Goal: Information Seeking & Learning: Learn about a topic

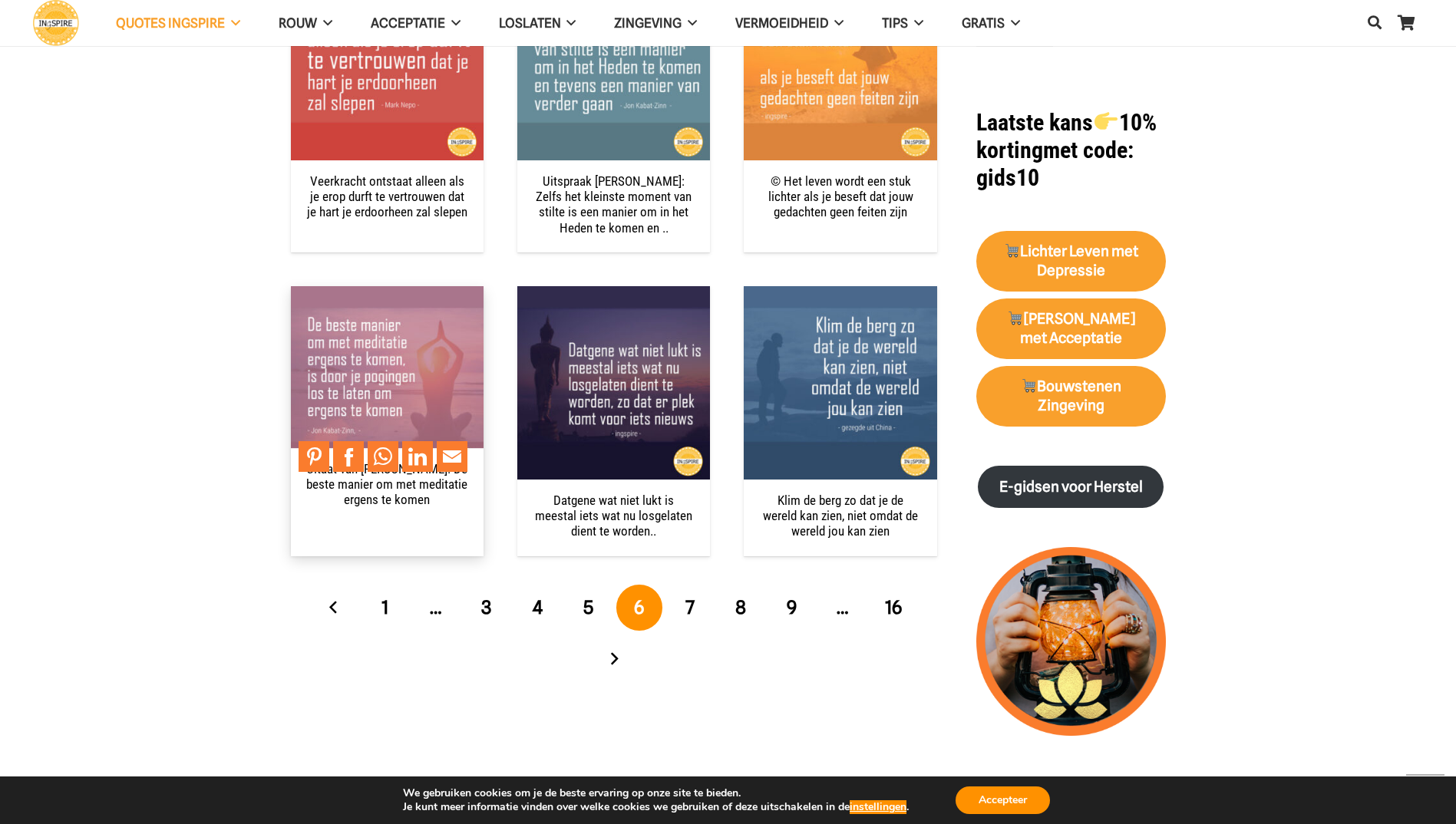
scroll to position [1535, 0]
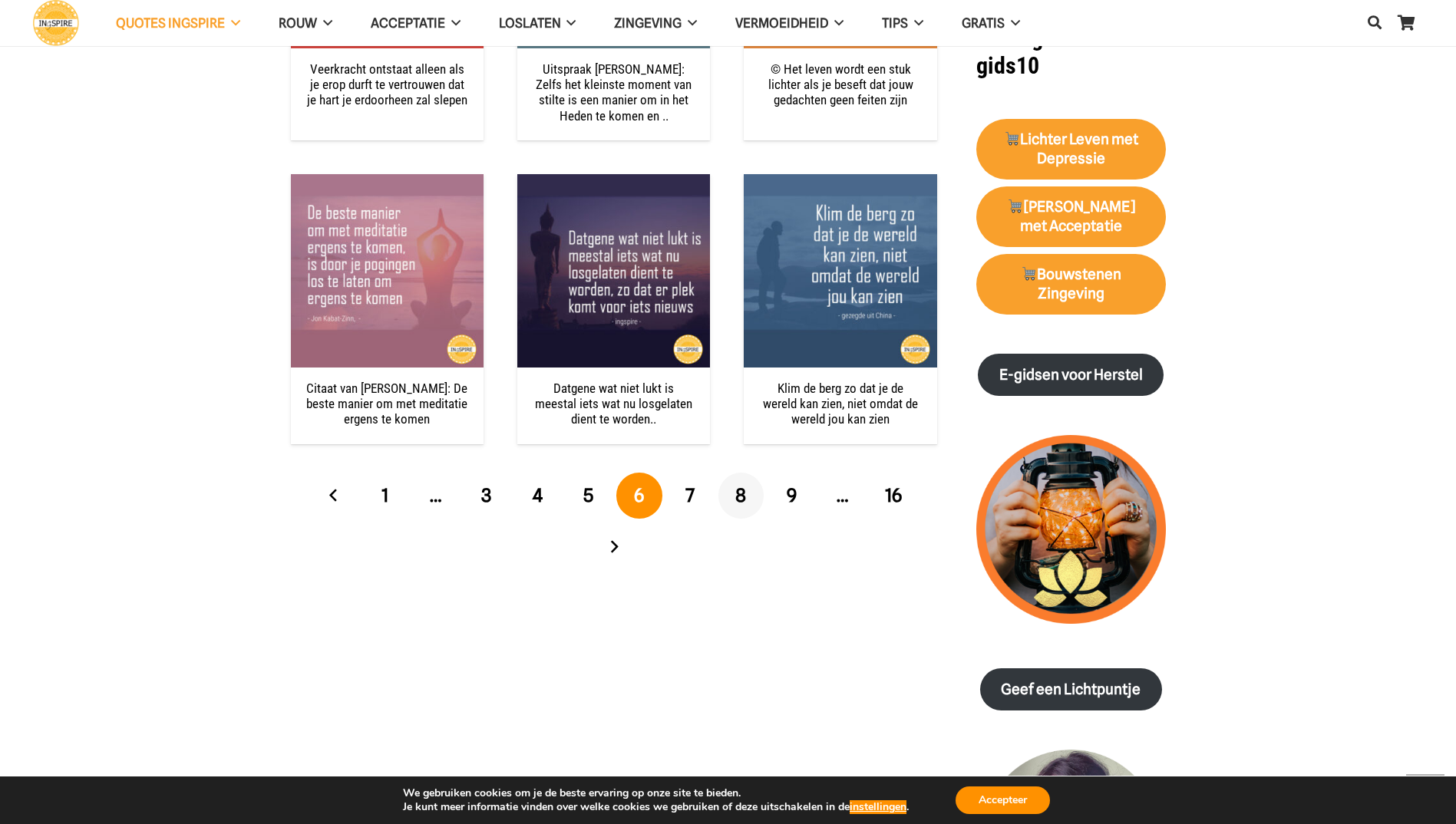
click at [740, 497] on span "8" at bounding box center [741, 495] width 11 height 23
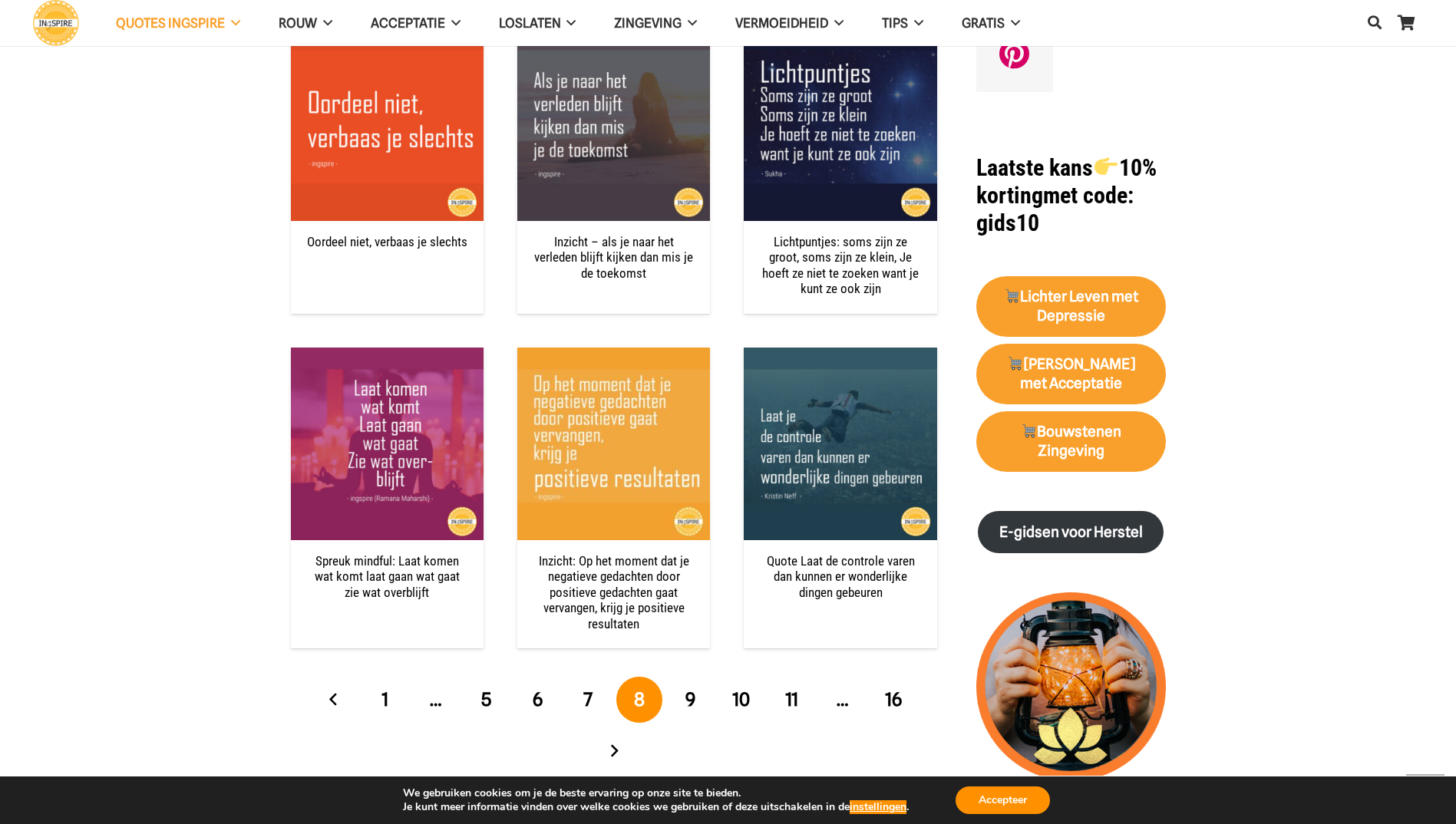
scroll to position [1381, 0]
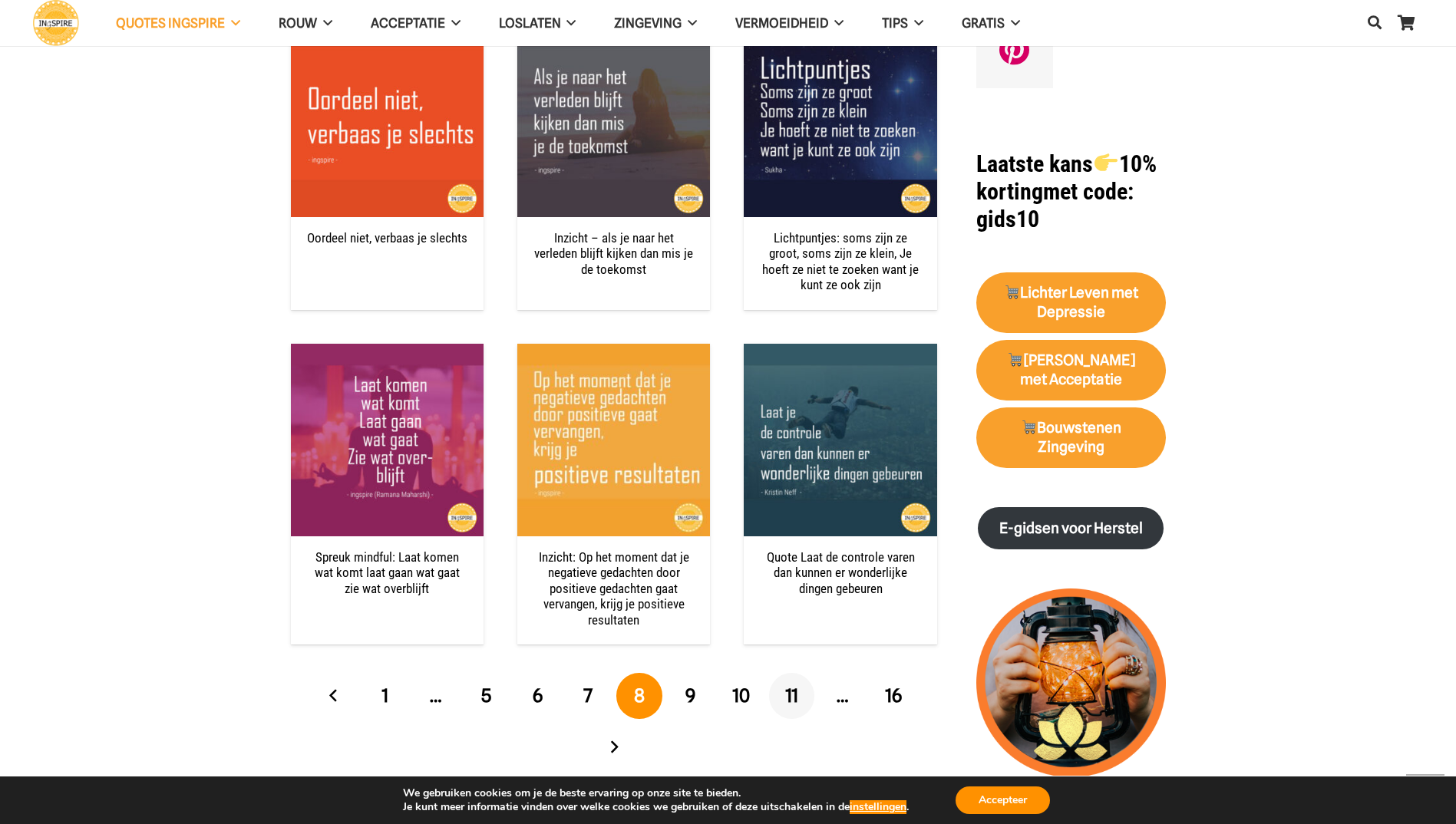
click at [795, 699] on span "11" at bounding box center [791, 695] width 13 height 23
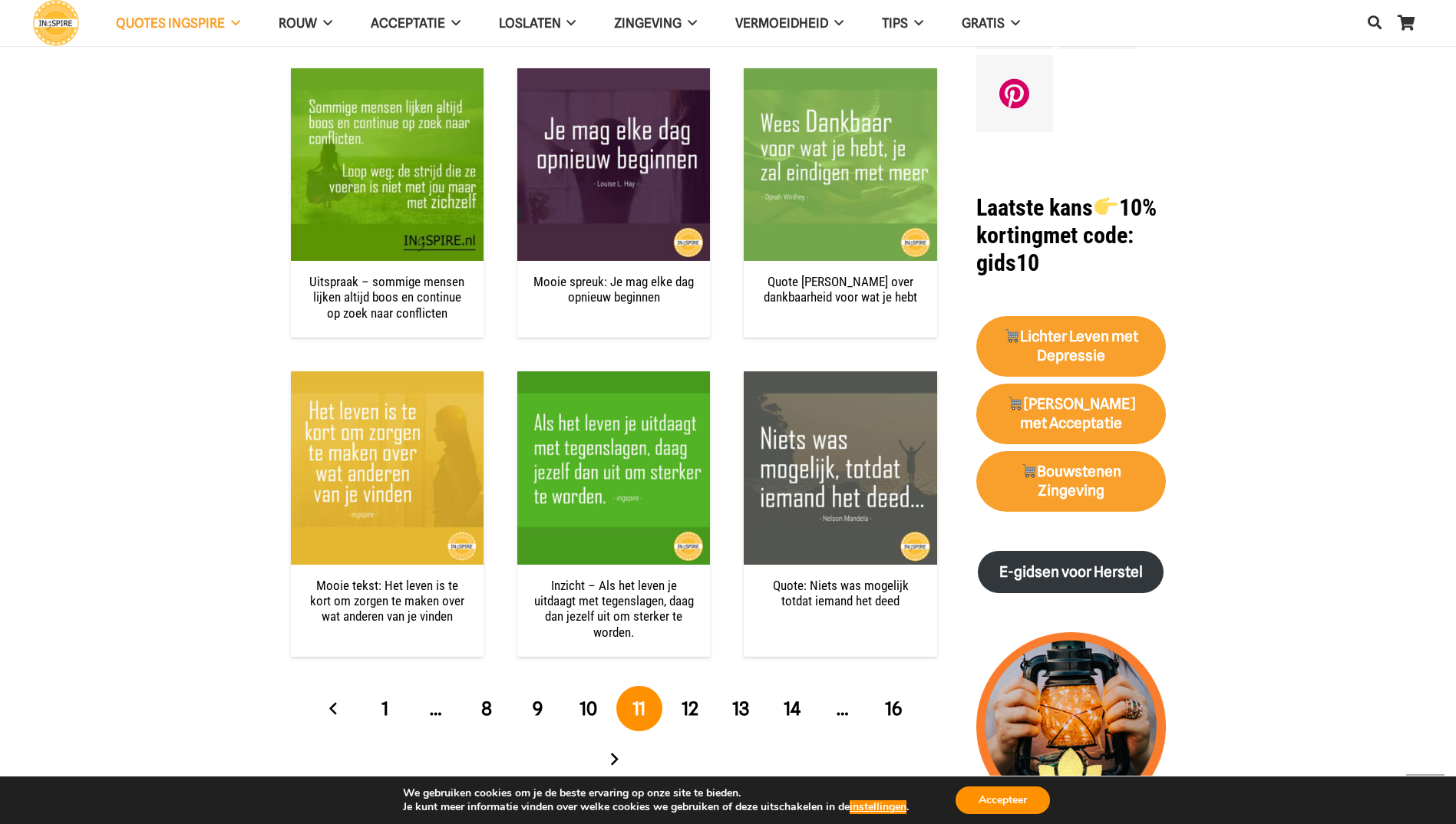
scroll to position [1381, 0]
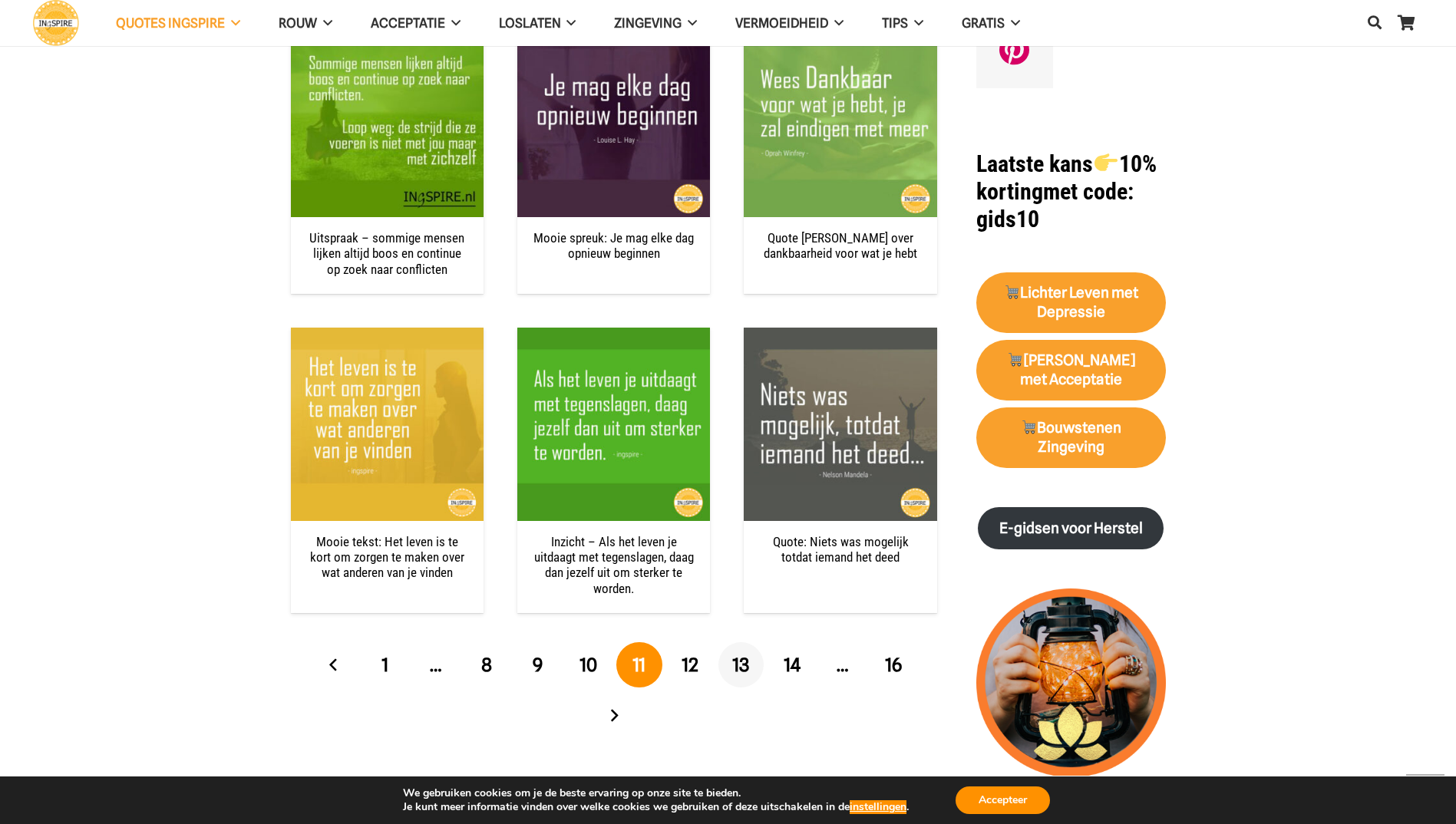
click at [724, 665] on link "13" at bounding box center [741, 664] width 46 height 46
click at [743, 671] on span "13" at bounding box center [740, 664] width 17 height 23
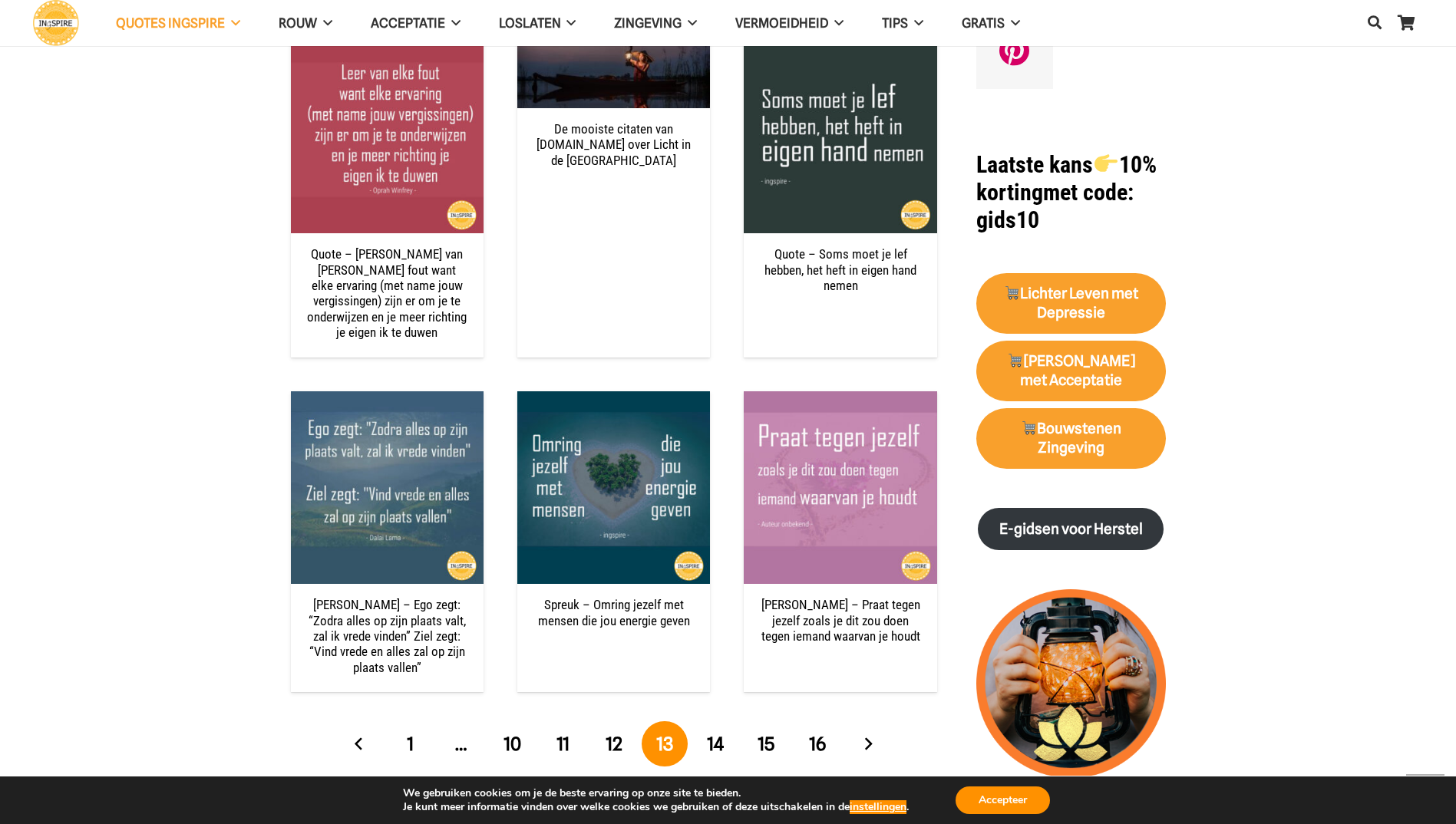
scroll to position [1381, 0]
click at [821, 732] on span "16" at bounding box center [817, 742] width 17 height 23
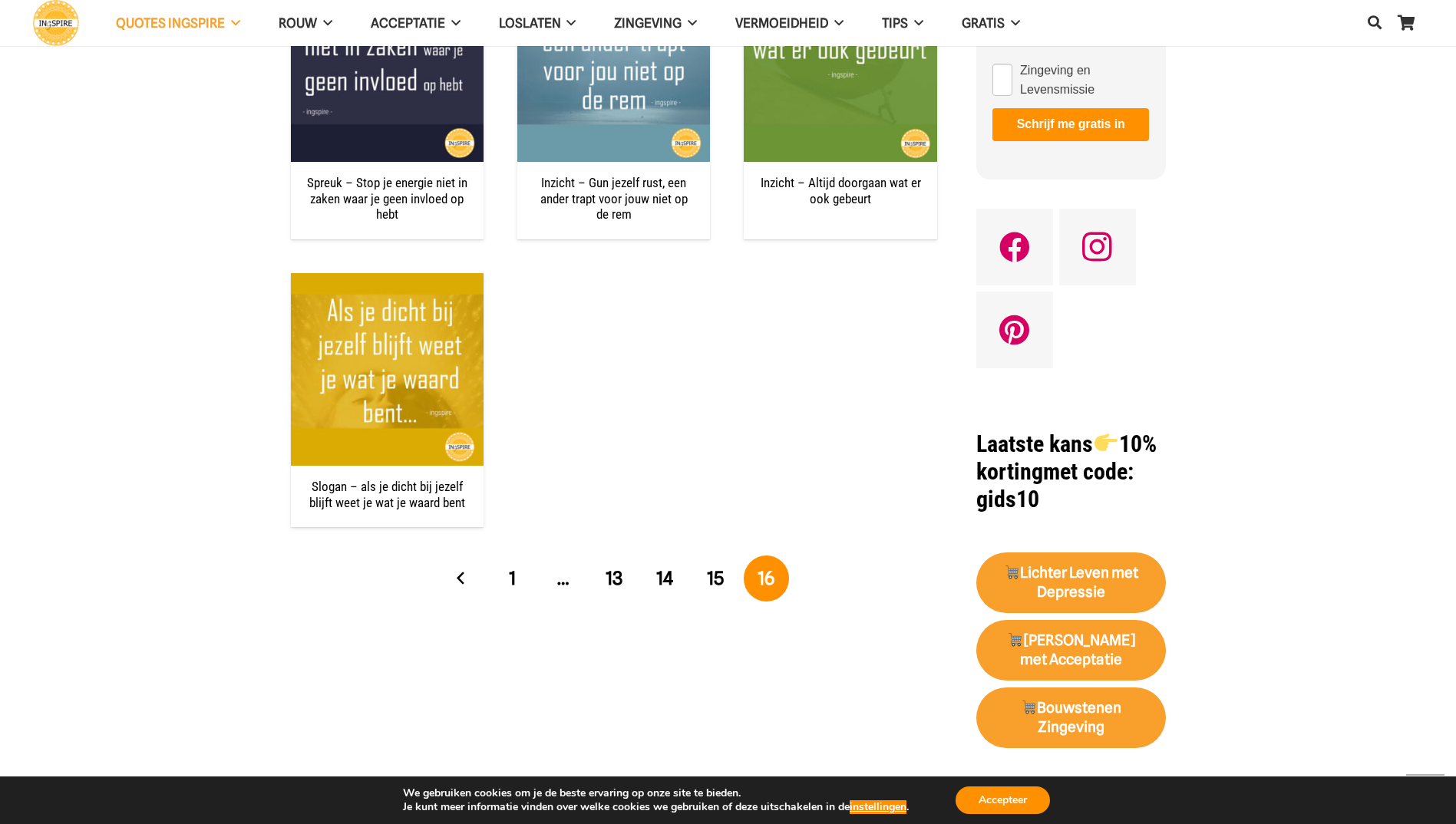
scroll to position [1227, 0]
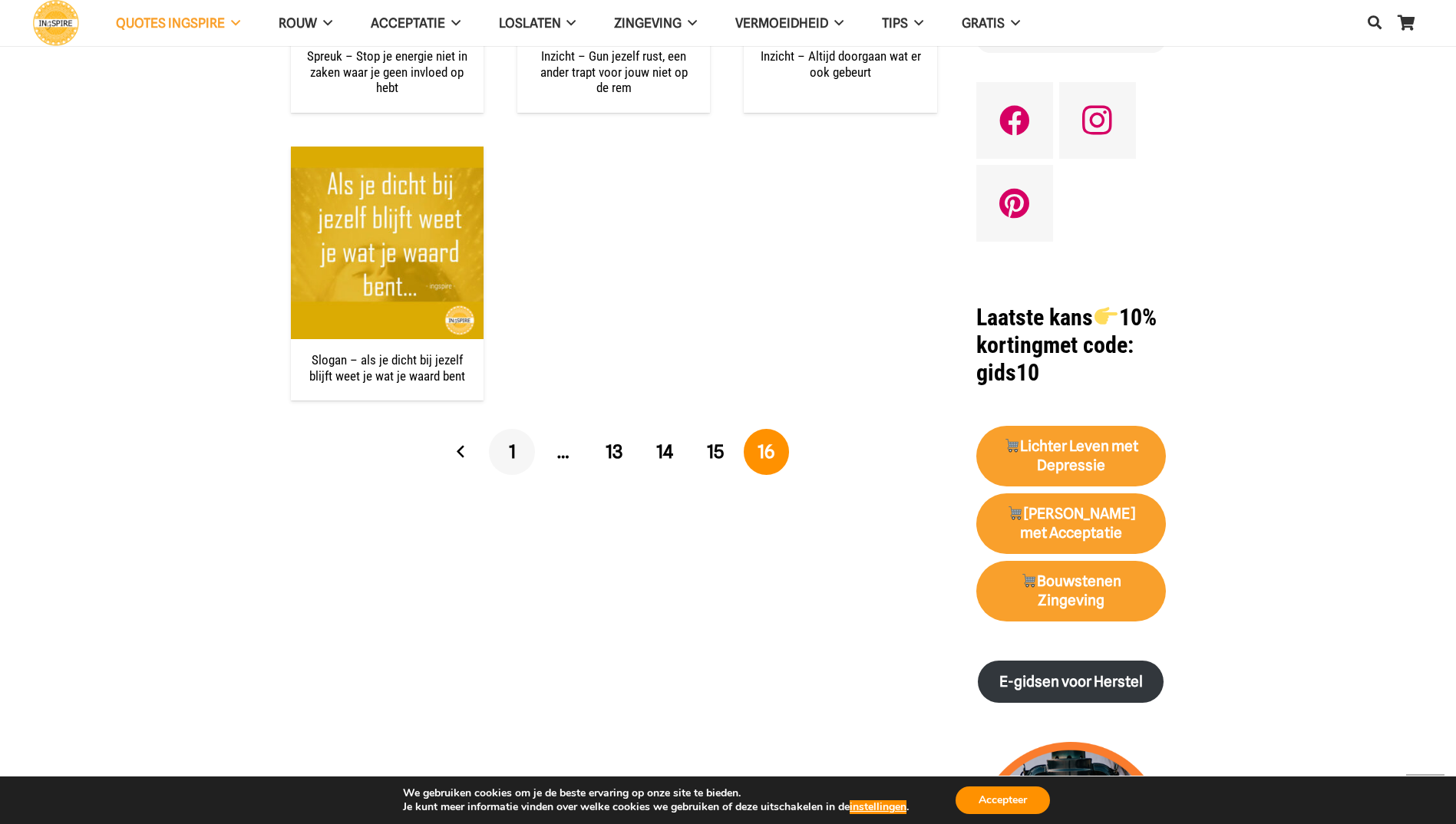
click at [506, 449] on link "1" at bounding box center [511, 451] width 46 height 46
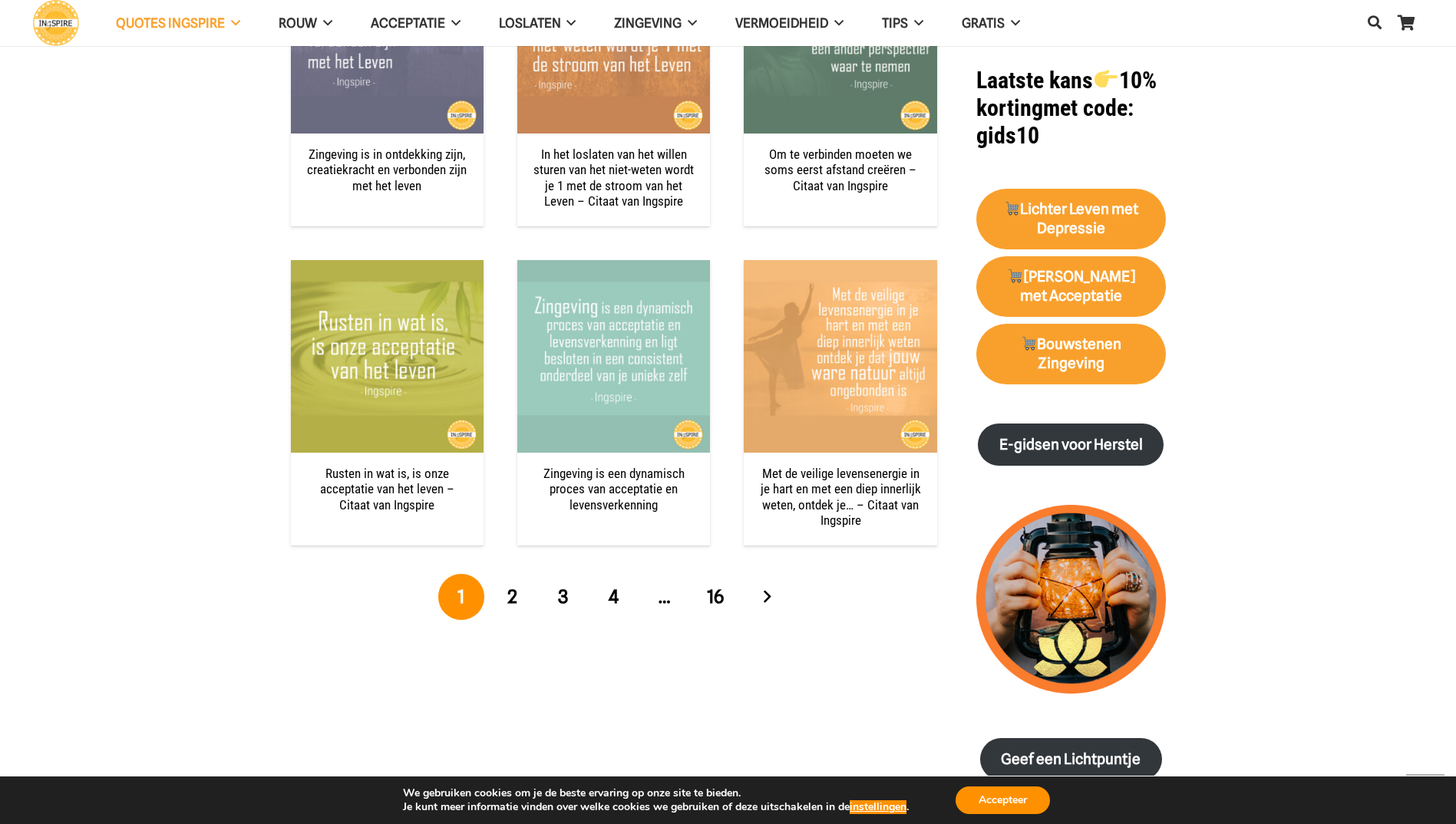
scroll to position [1535, 0]
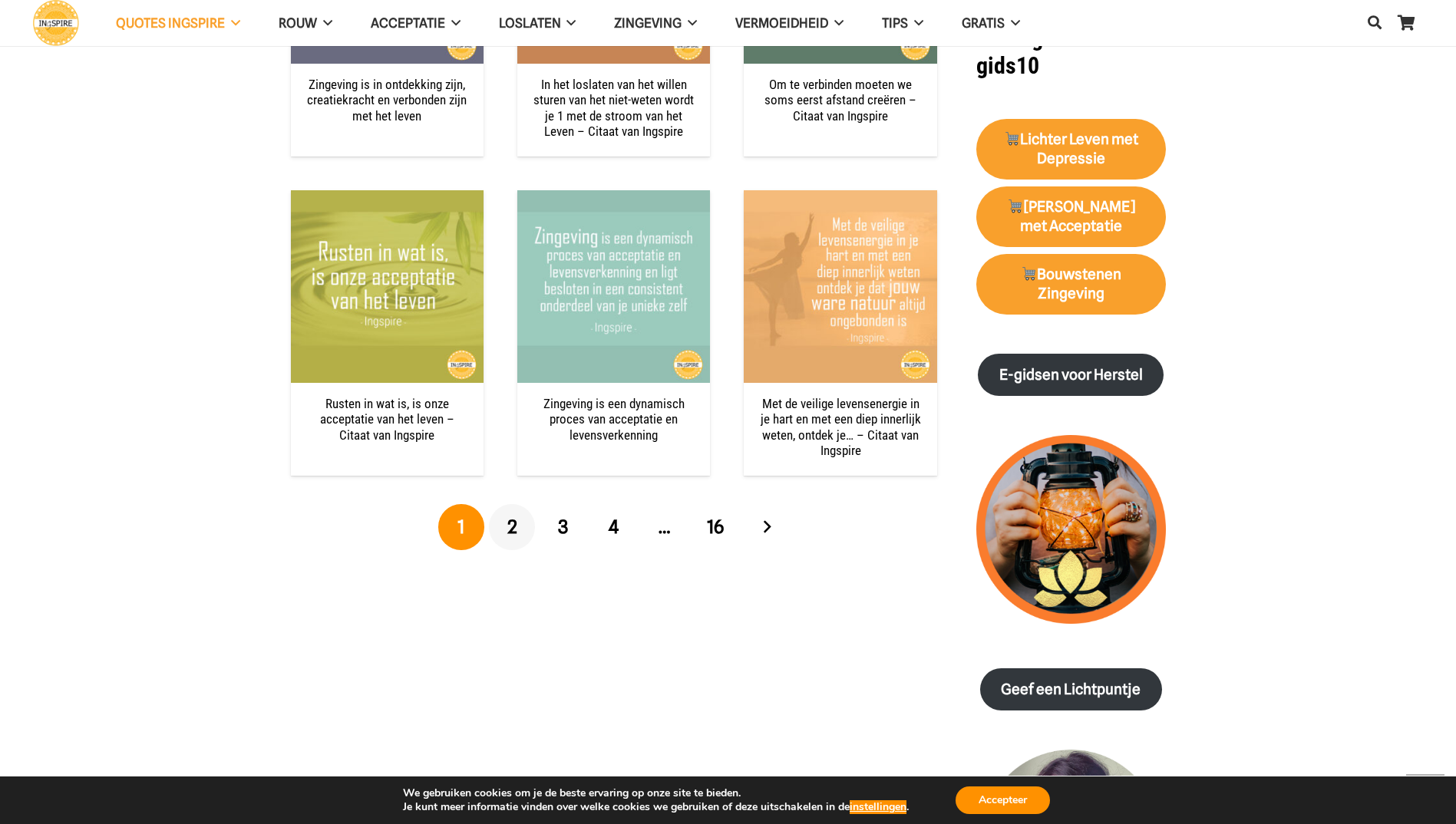
click at [515, 527] on span "2" at bounding box center [511, 527] width 10 height 23
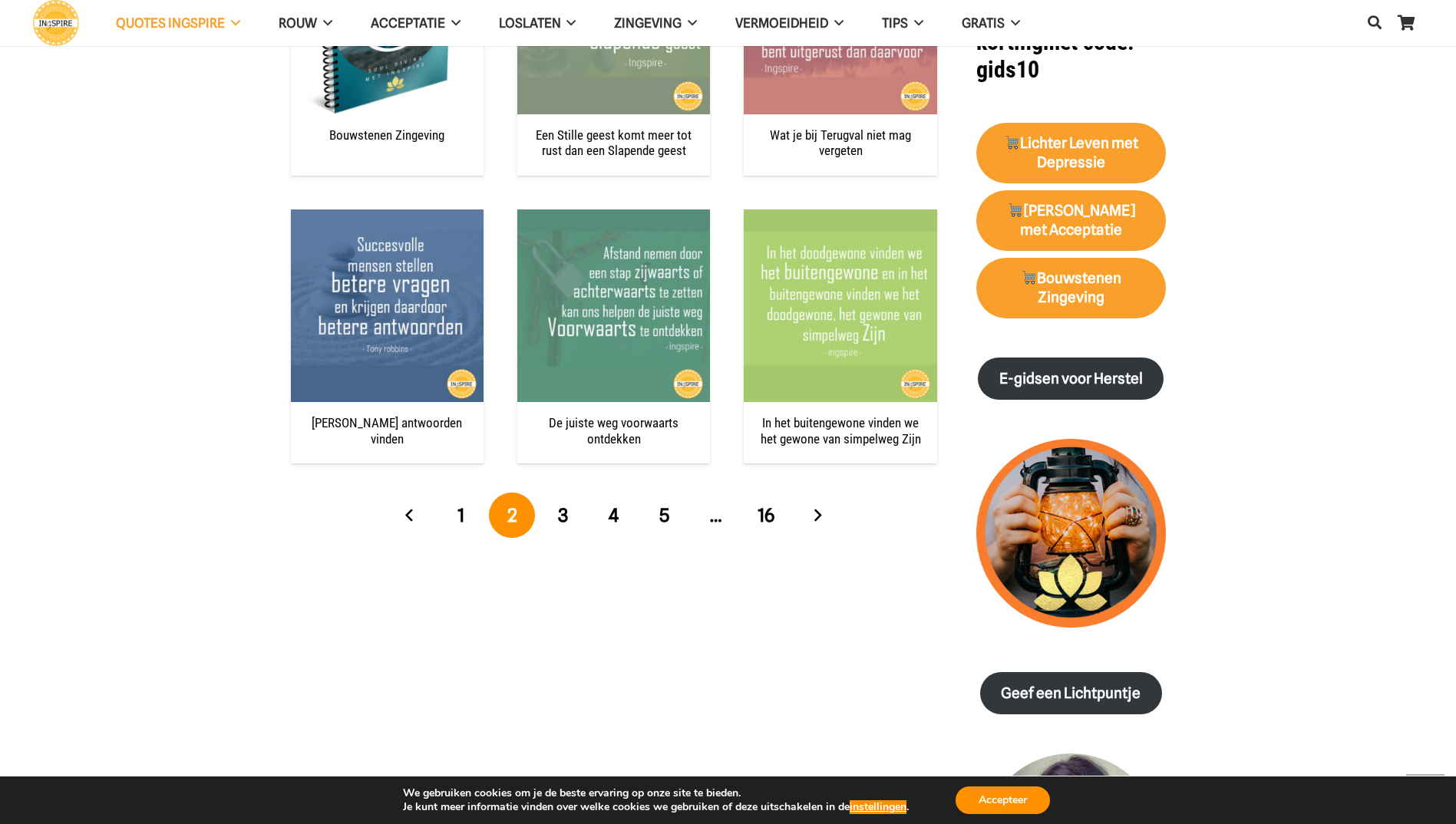
scroll to position [1535, 0]
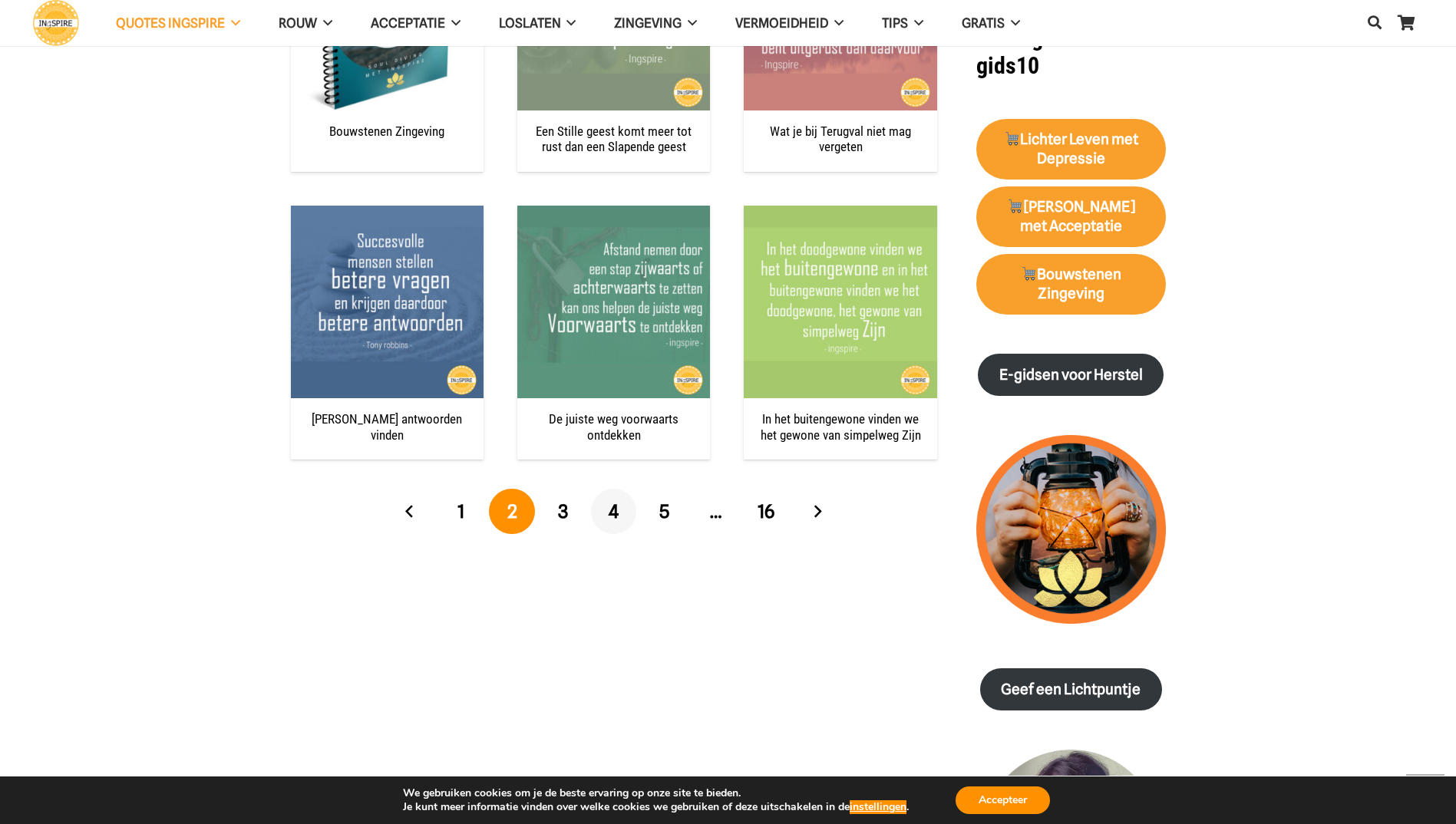
click at [612, 512] on span "4" at bounding box center [613, 511] width 10 height 23
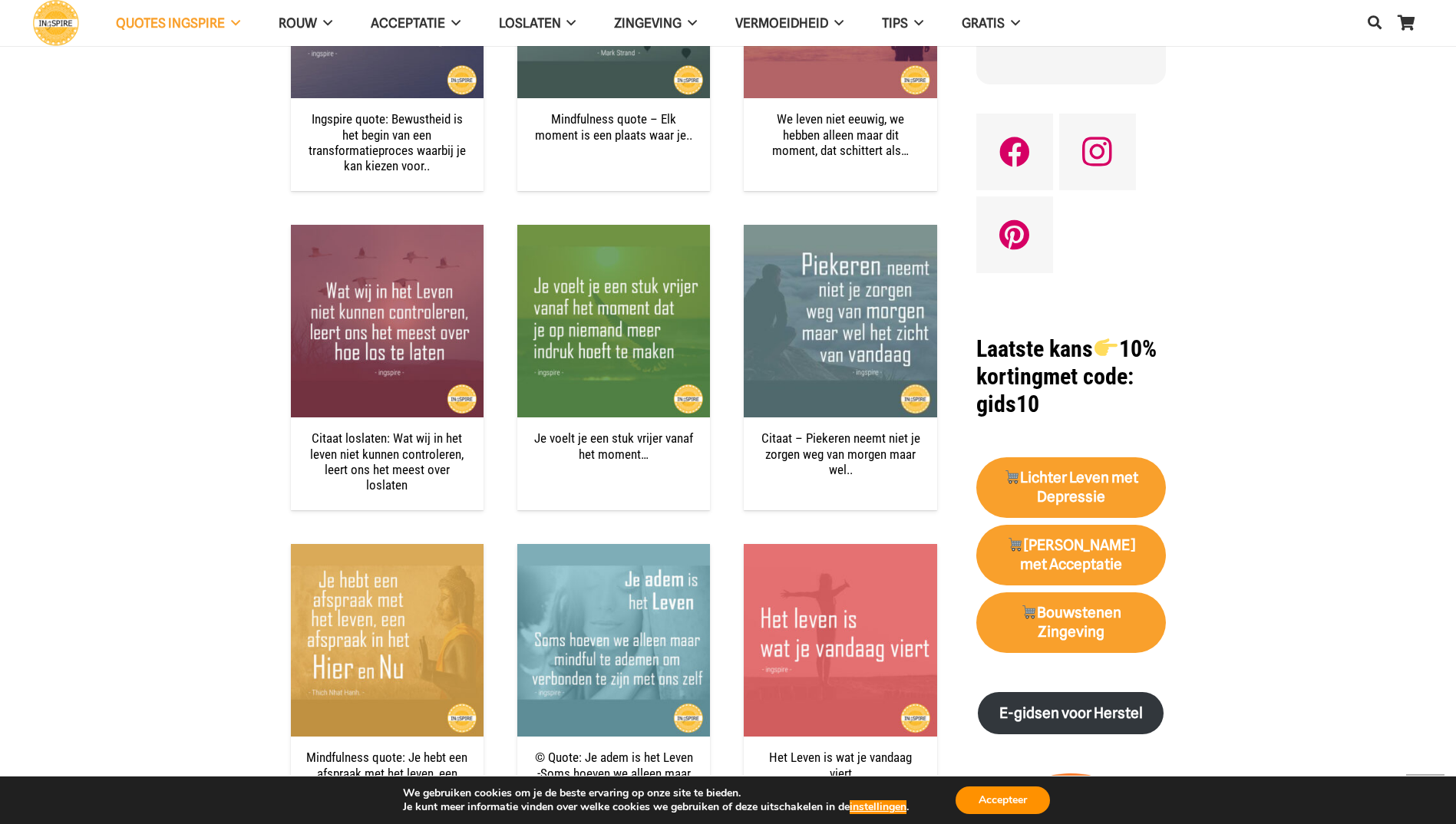
scroll to position [1227, 0]
